Goal: Register for event/course

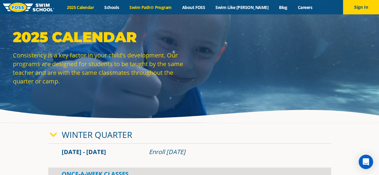
click at [149, 7] on link "Swim Path® Program" at bounding box center [150, 7] width 52 height 6
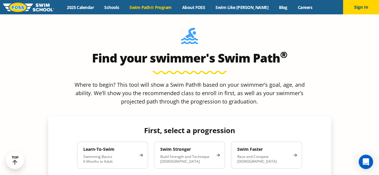
scroll to position [499, 0]
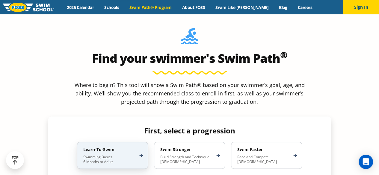
click at [119, 155] on p "Swimming Basics 6 Months to Adult" at bounding box center [109, 160] width 52 height 10
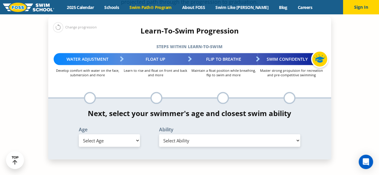
scroll to position [599, 0]
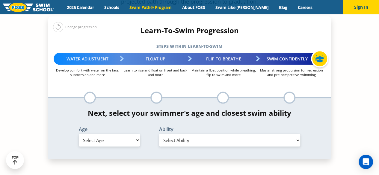
click at [117, 134] on select "Select Age 6 months - 1 year 1 year 2 years 3 years 4 years 5 years 6 years 7 y…" at bounding box center [109, 140] width 61 height 13
select select "3-years"
click at [79, 134] on select "Select Age 6 months - 1 year 1 year 2 years 3 years 4 years 5 years 6 years 7 y…" at bounding box center [109, 140] width 61 height 13
click at [203, 127] on div "Ability Select Ability First in-water experience When in the water, reliant on …" at bounding box center [229, 138] width 161 height 22
click at [200, 134] on select "Select Ability First in-water experience When in the water, reliant on a life j…" at bounding box center [229, 140] width 141 height 13
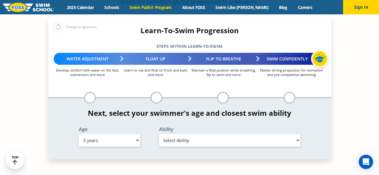
select select "3-years-first-in-water-experience"
click at [159, 134] on select "Select Ability First in-water experience When in the water, reliant on a life j…" at bounding box center [229, 140] width 141 height 13
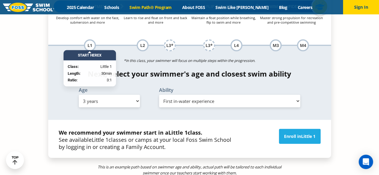
scroll to position [651, 0]
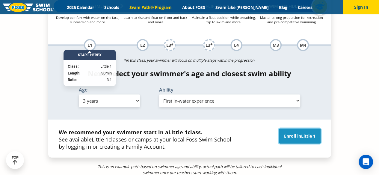
click at [300, 129] on link "Enroll in Little 1" at bounding box center [300, 136] width 42 height 15
